Goal: Task Accomplishment & Management: Use online tool/utility

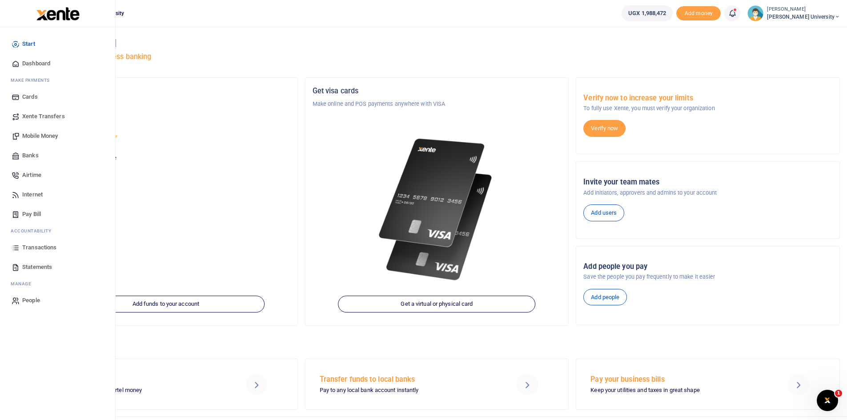
click at [33, 61] on span "Dashboard" at bounding box center [36, 63] width 28 height 9
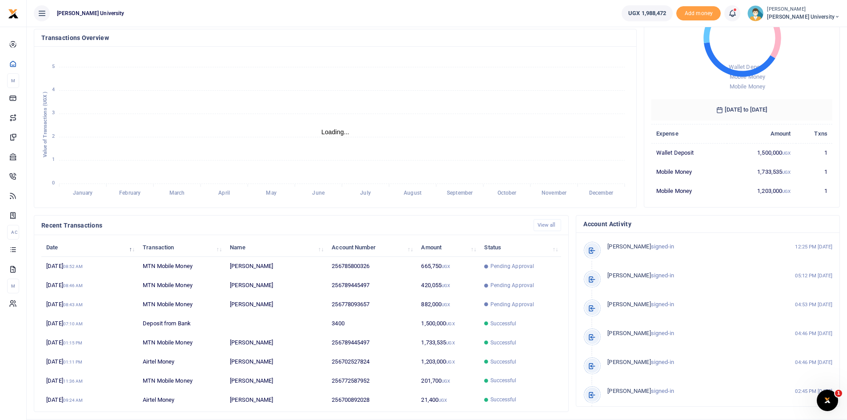
scroll to position [111, 0]
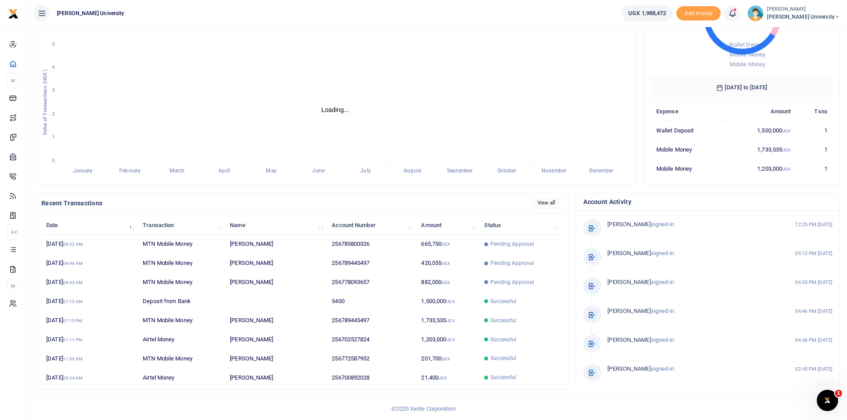
click at [549, 204] on link "View all" at bounding box center [547, 203] width 28 height 12
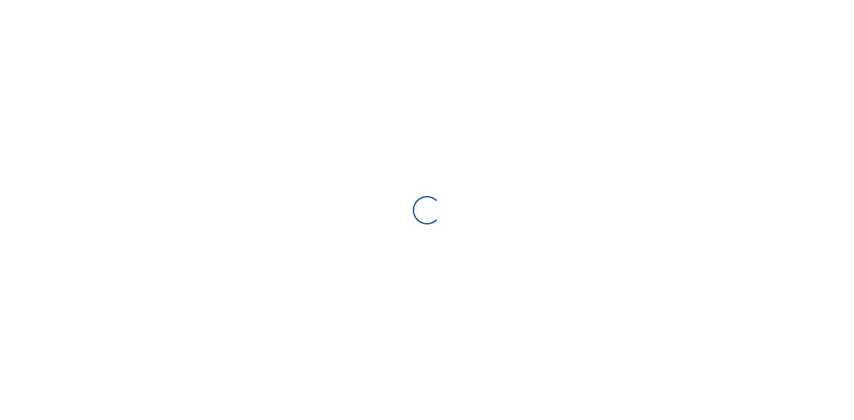
select select
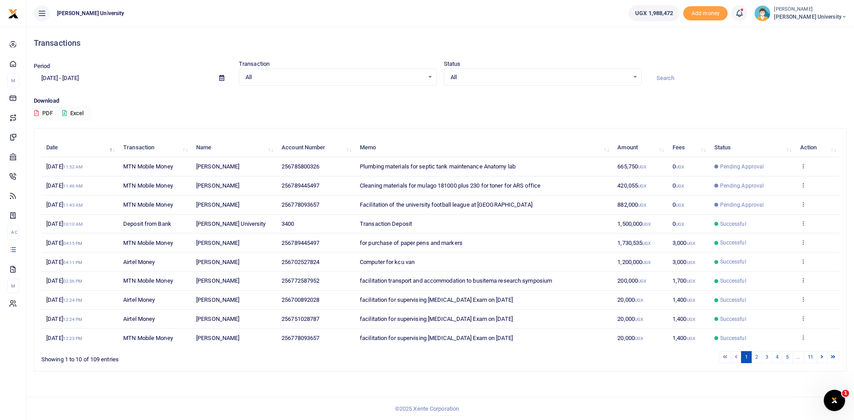
click at [222, 77] on icon at bounding box center [221, 78] width 5 height 6
click at [430, 76] on div "All Select an option..." at bounding box center [337, 77] width 197 height 10
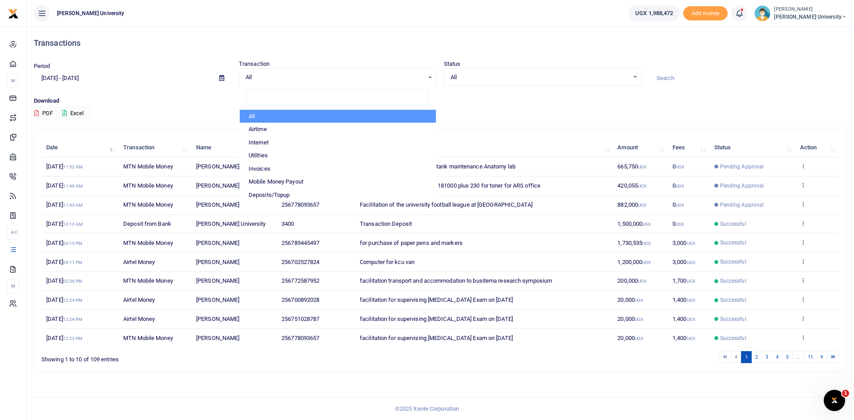
click at [430, 76] on div "All Select an option..." at bounding box center [337, 77] width 197 height 10
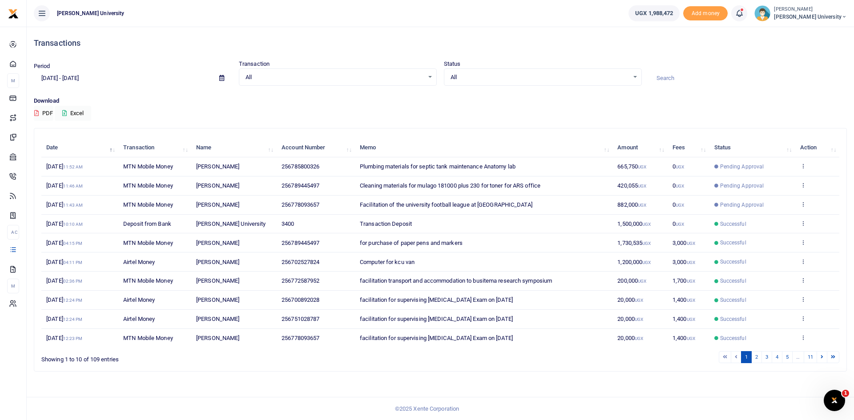
click at [221, 76] on icon at bounding box center [221, 78] width 5 height 6
click at [60, 193] on li "Custom Range" at bounding box center [65, 193] width 62 height 14
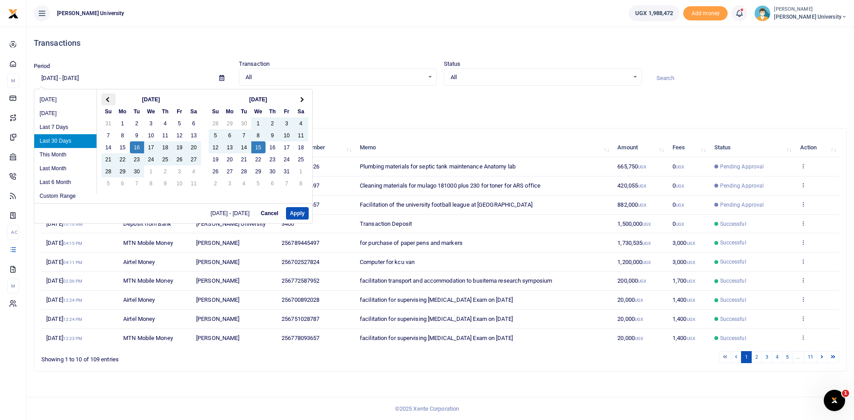
click at [109, 98] on span at bounding box center [108, 99] width 5 height 5
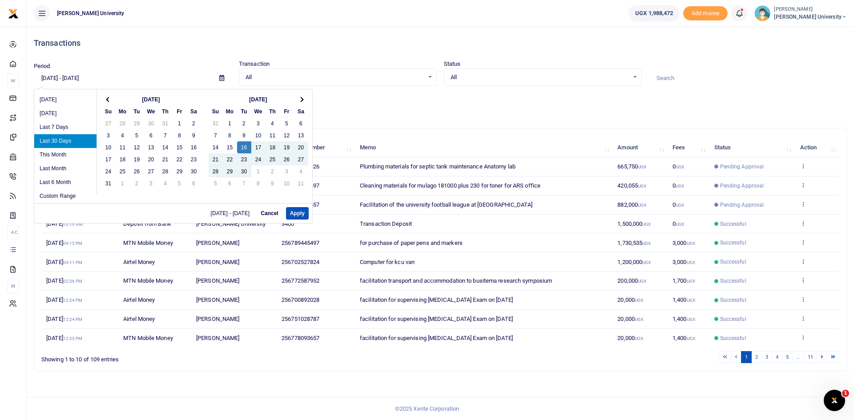
click at [109, 98] on span at bounding box center [108, 99] width 5 height 5
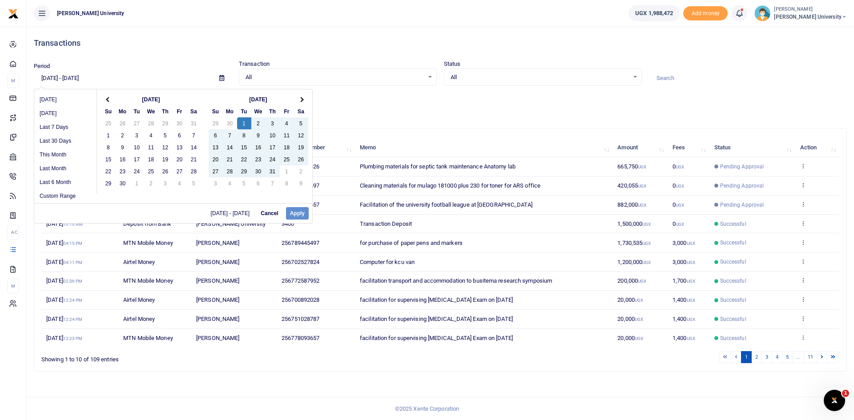
click at [298, 213] on div "09/16/2025 - 10/15/2025 Cancel Apply" at bounding box center [173, 213] width 278 height 20
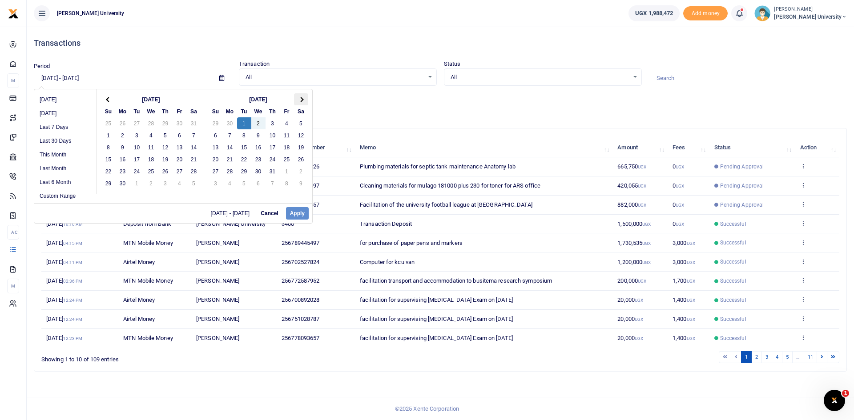
click at [301, 100] on span at bounding box center [300, 99] width 5 height 5
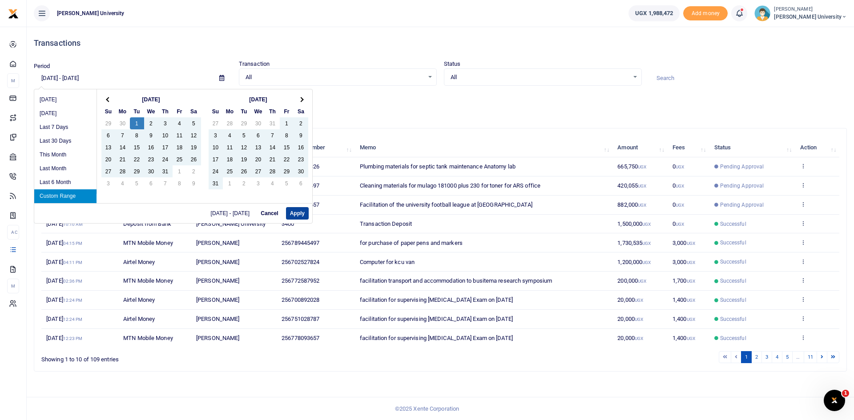
click at [300, 214] on button "Apply" at bounding box center [297, 213] width 23 height 12
type input "07/01/2025 - 10/15/2025"
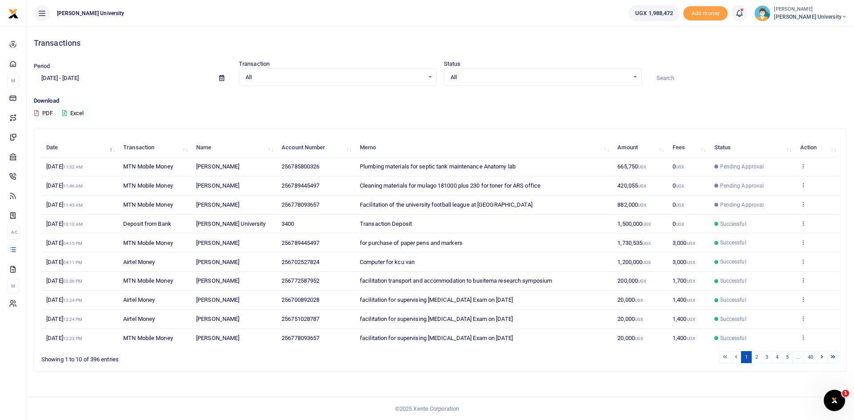
click at [79, 112] on button "Excel" at bounding box center [73, 113] width 36 height 15
